Goal: Communication & Community: Answer question/provide support

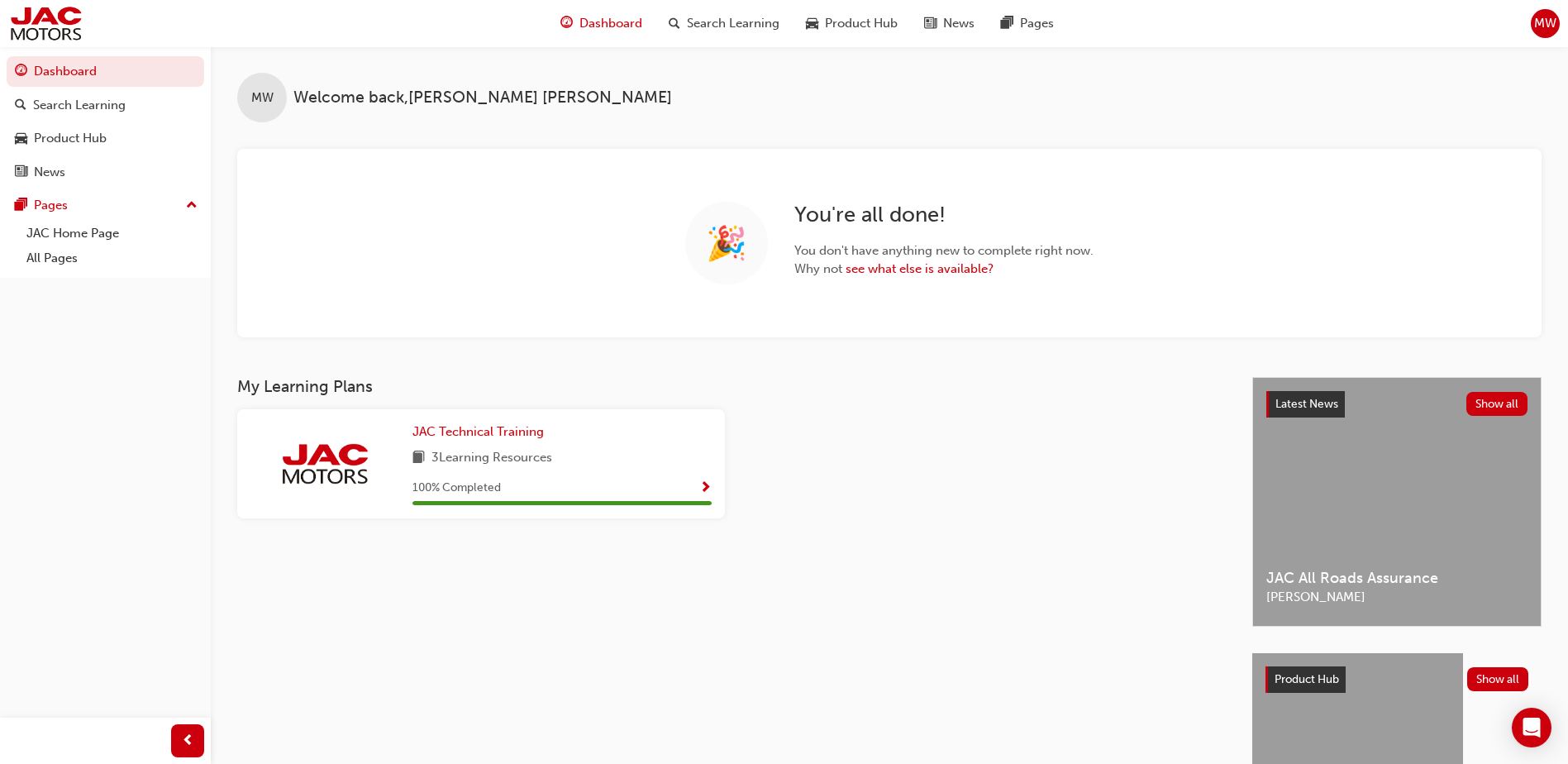
drag, startPoint x: 1537, startPoint y: 724, endPoint x: 1509, endPoint y: 725, distance: 28.0
click at [1537, 724] on icon "Open Intercom Messenger" at bounding box center [1532, 727] width 17 height 20
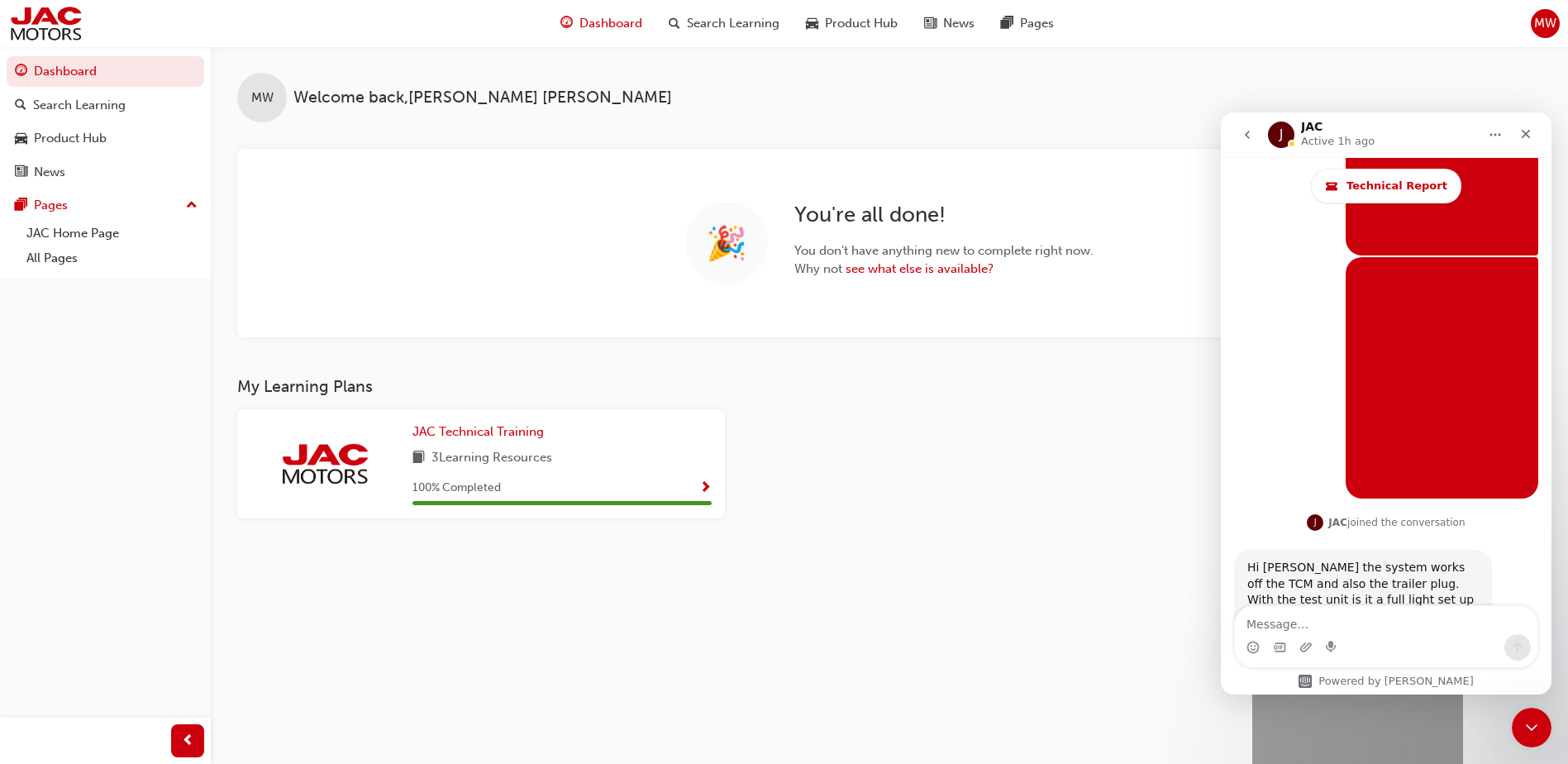
scroll to position [3869, 0]
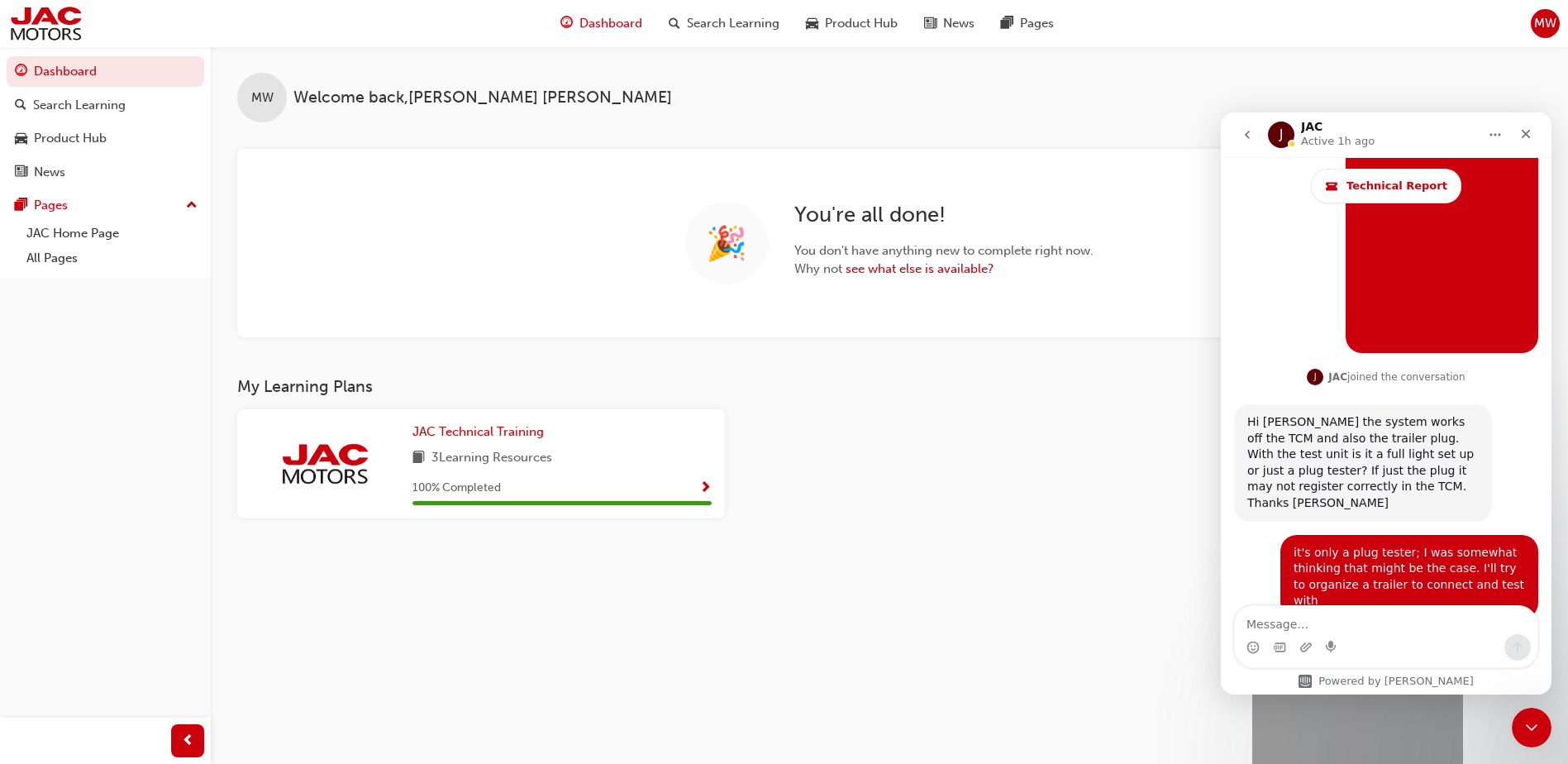
click at [1335, 619] on textarea "Message…" at bounding box center [1386, 620] width 303 height 28
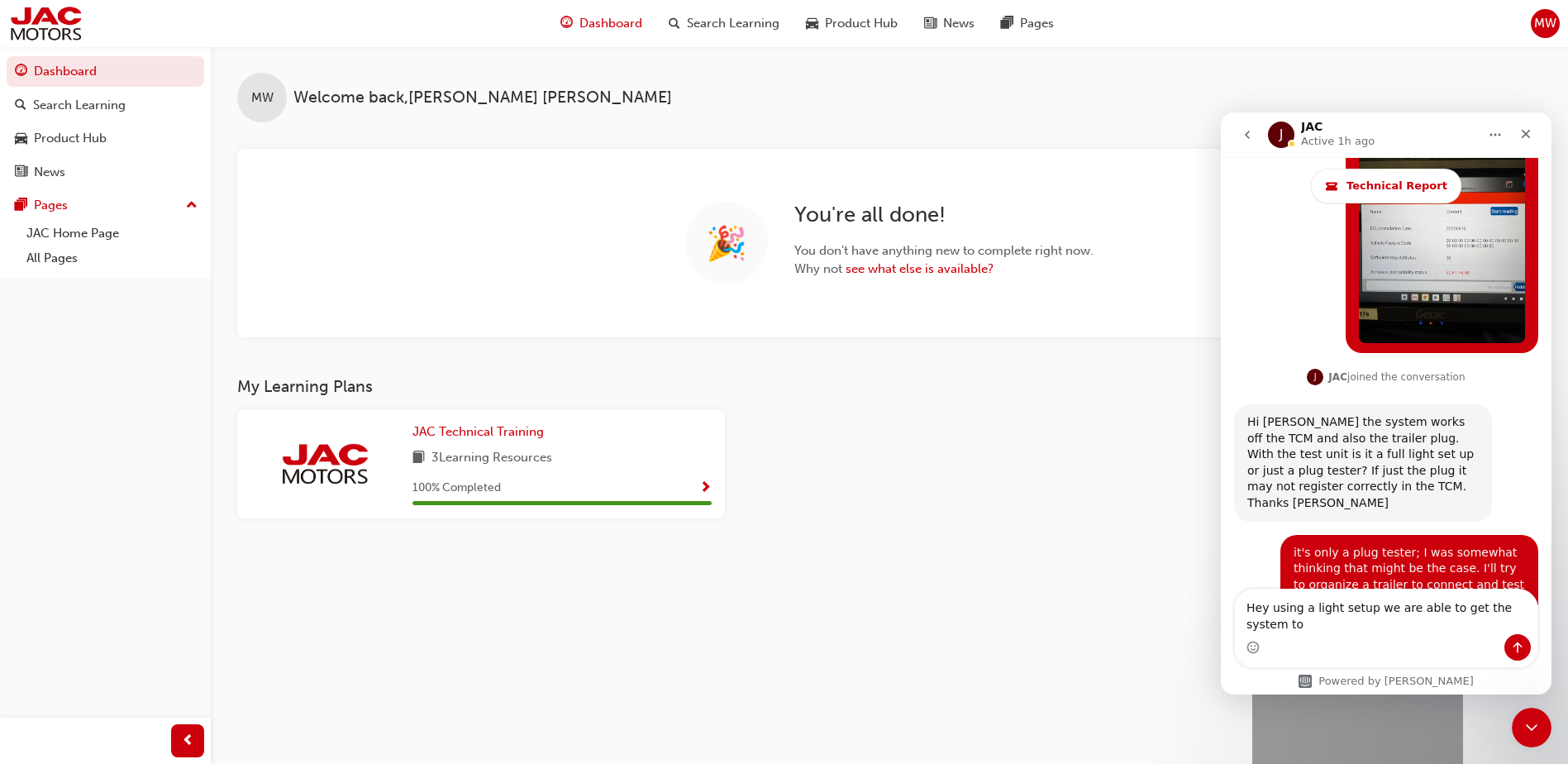
scroll to position [3885, 0]
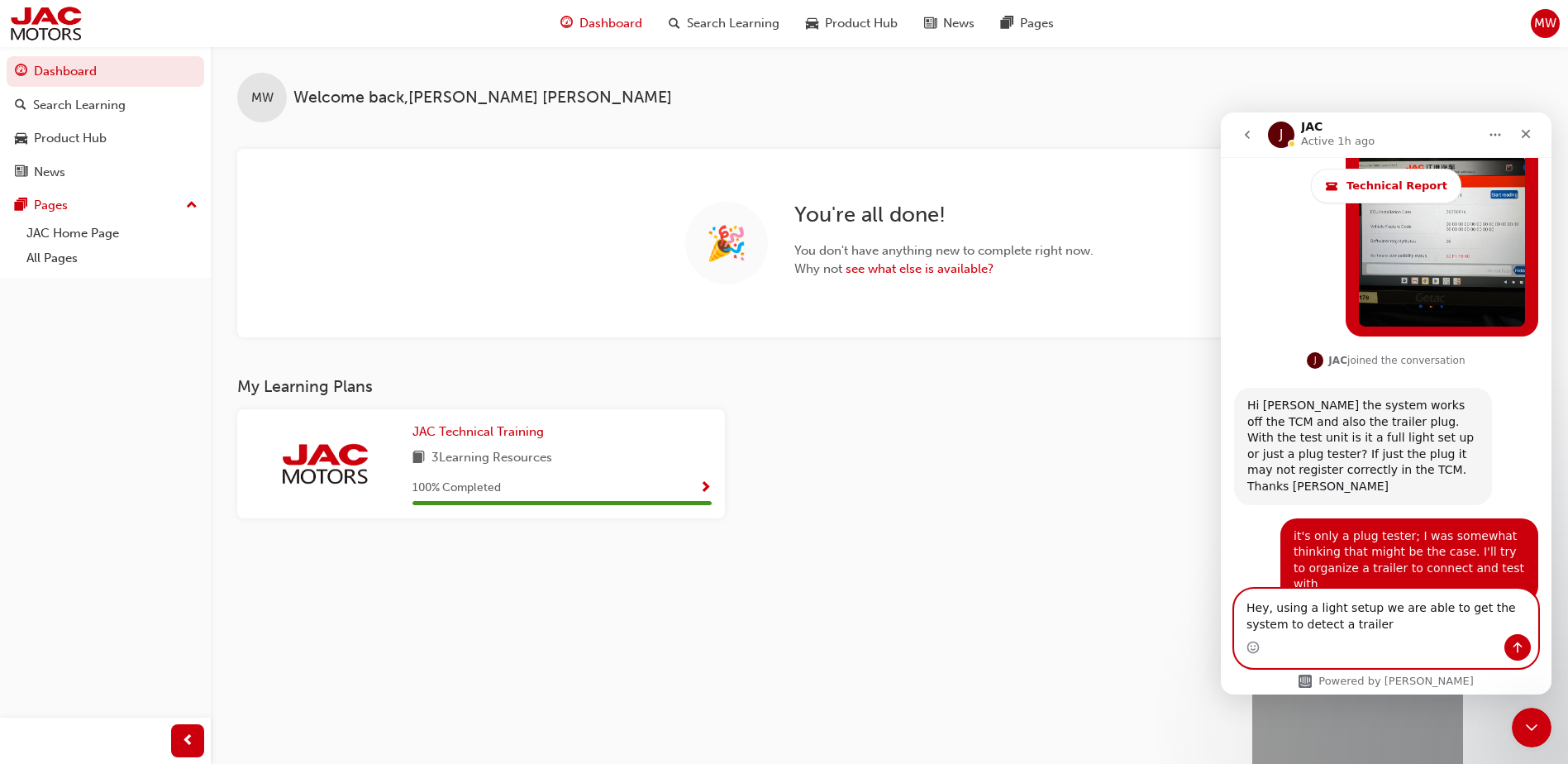
click at [1367, 627] on textarea "Hey, using a light setup we are able to get the system to detect a trailer" at bounding box center [1386, 612] width 303 height 45
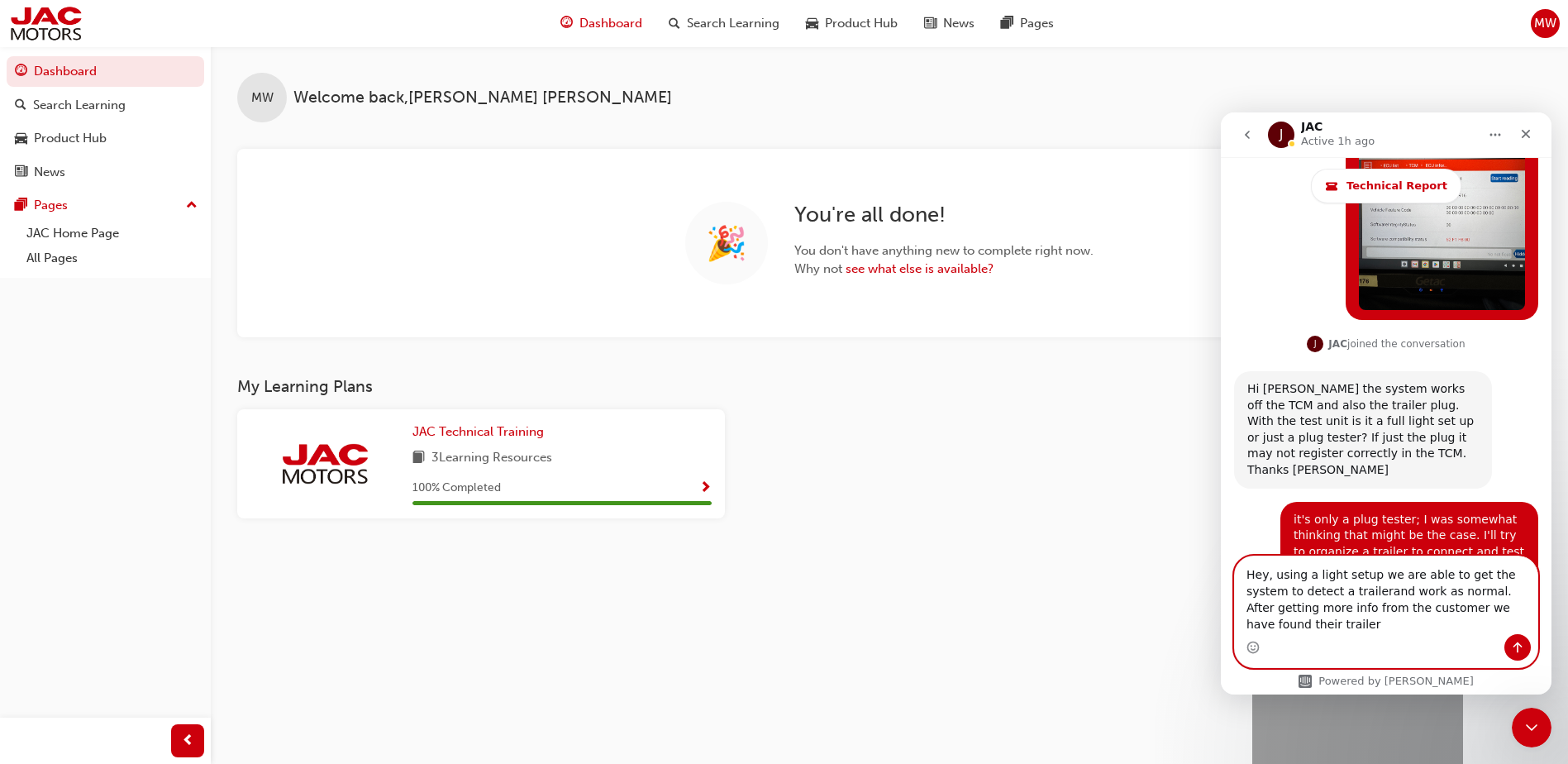
scroll to position [3918, 0]
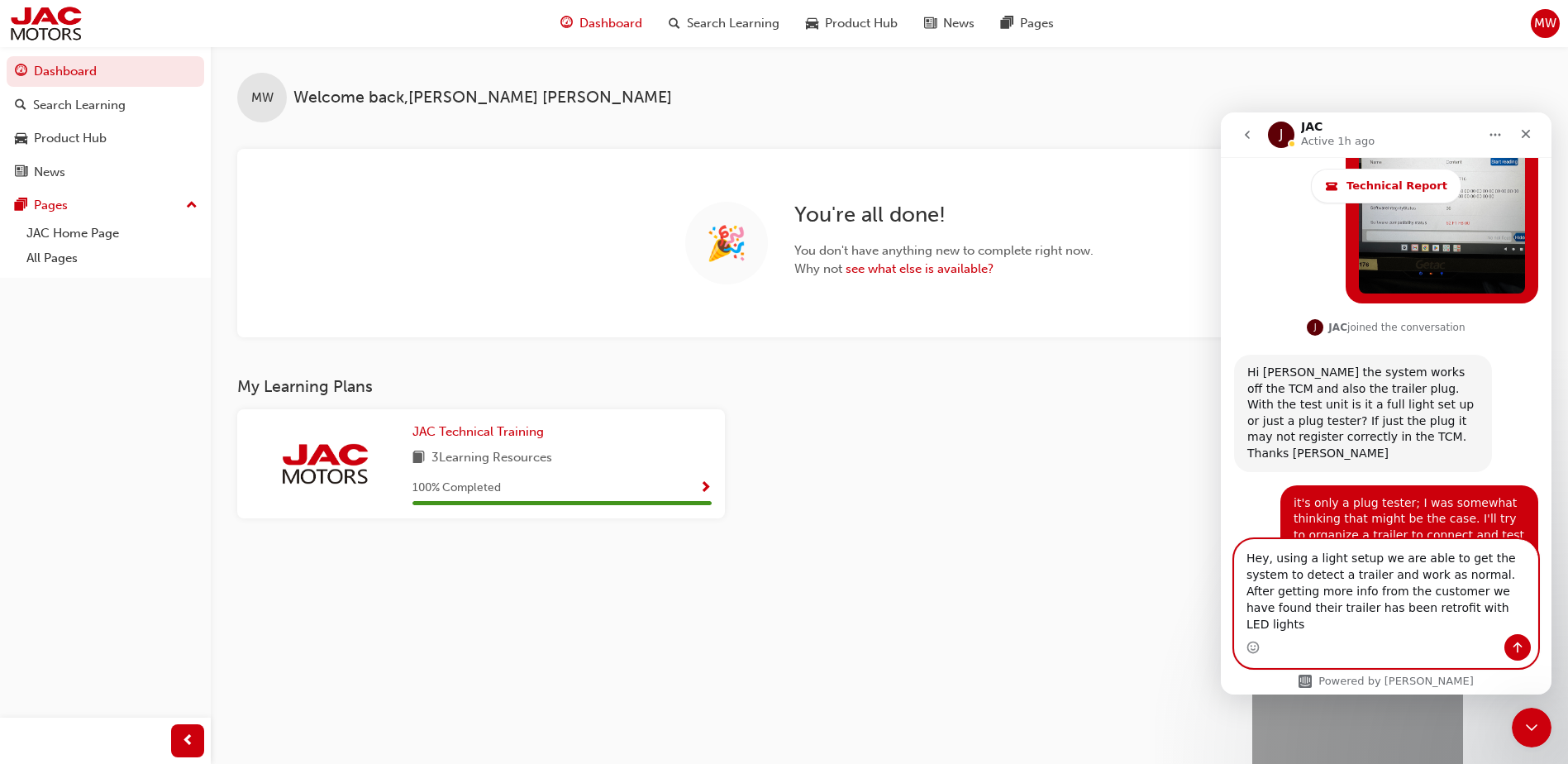
click at [1453, 622] on textarea "Hey, using a light setup we are able to get the system to detect a trailer and …" at bounding box center [1386, 587] width 303 height 94
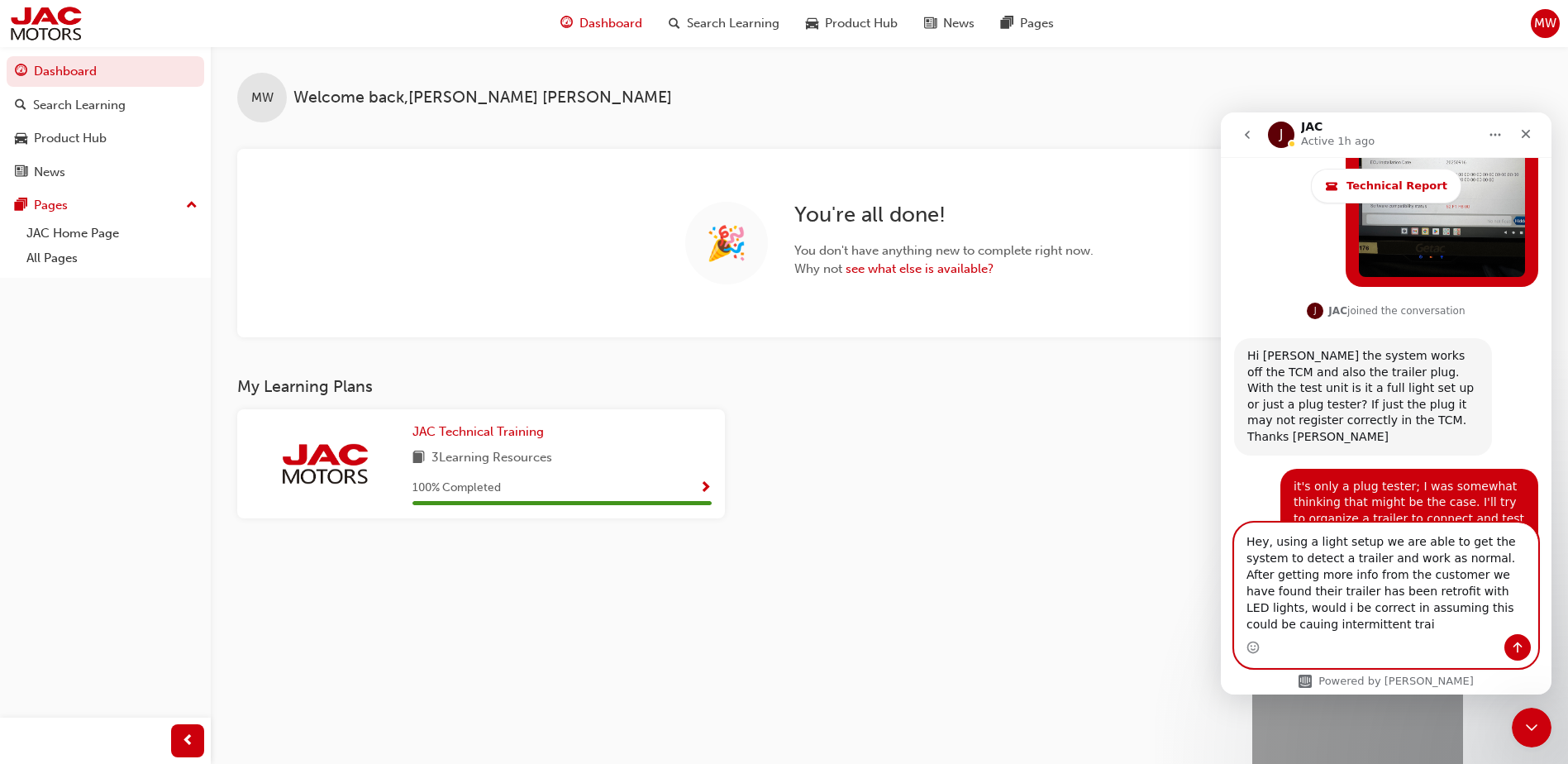
scroll to position [3952, 0]
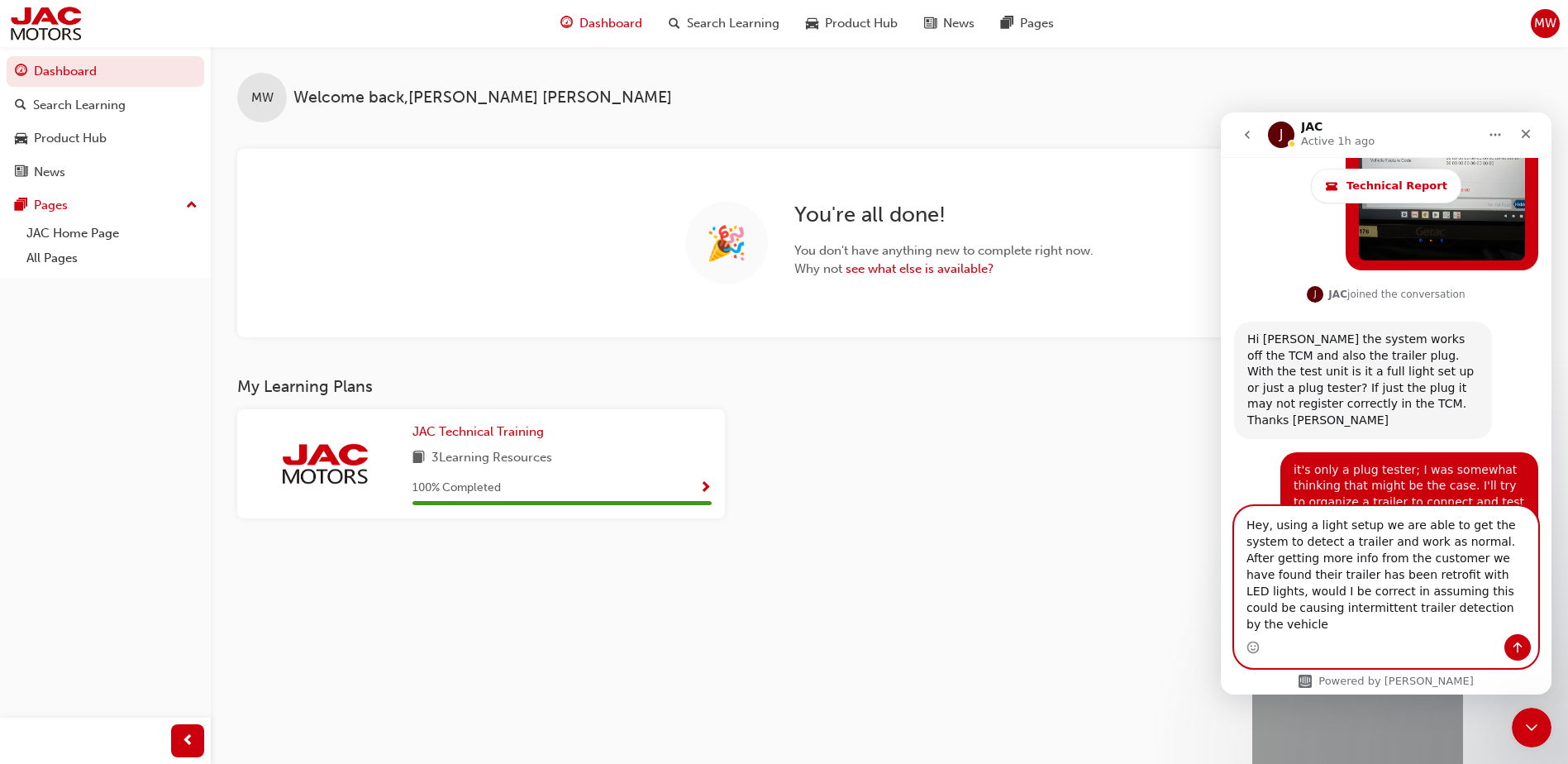
type textarea "Hey, using a light setup we are able to get the system to detect a trailer and …"
click at [1521, 643] on icon "Send a message…" at bounding box center [1518, 648] width 14 height 14
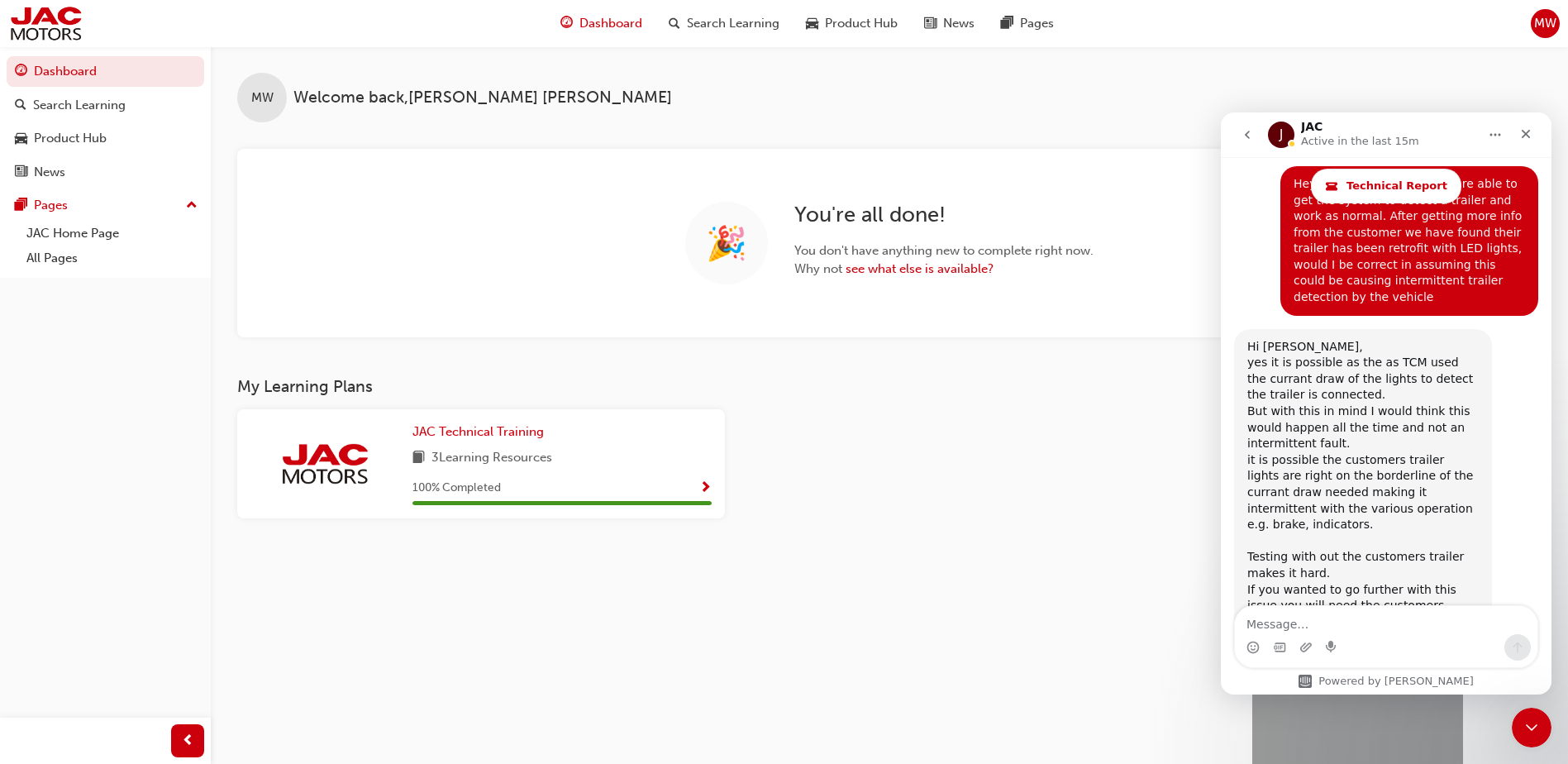
scroll to position [4429, 0]
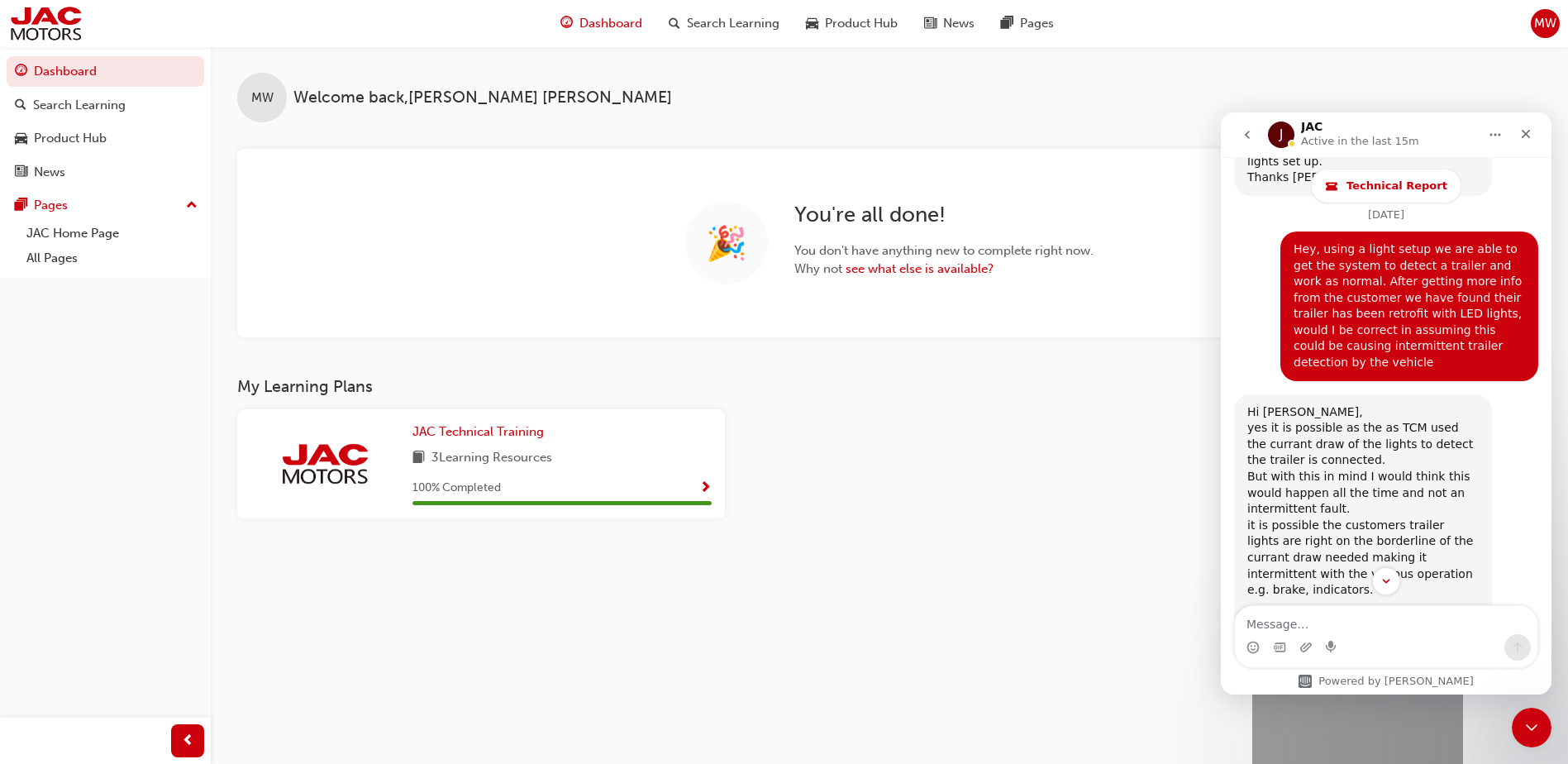
click at [1486, 131] on button "Home" at bounding box center [1495, 134] width 31 height 31
click at [1457, 174] on div "Expand window" at bounding box center [1453, 177] width 117 height 17
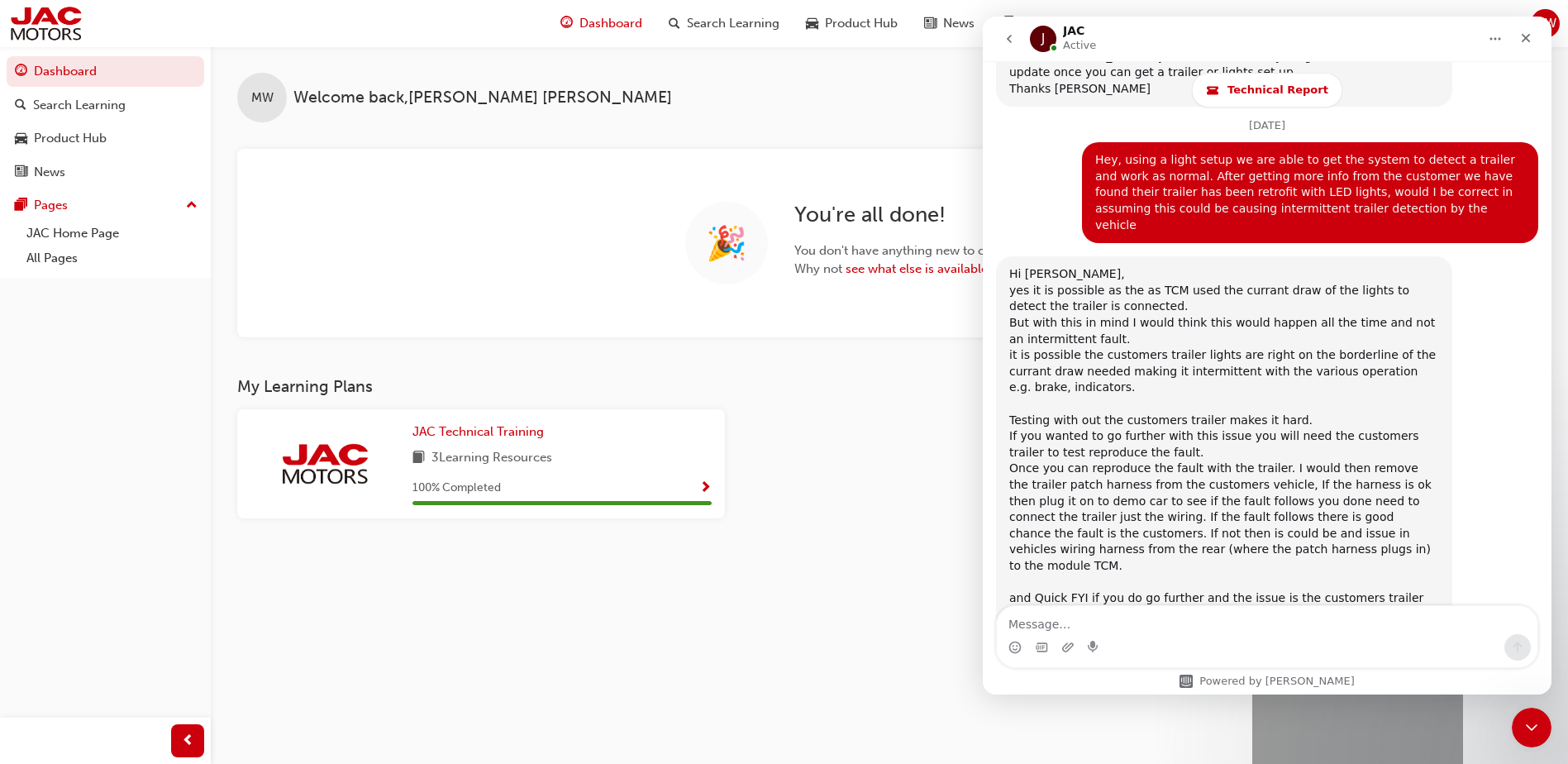
scroll to position [3965, 0]
